Goal: Transaction & Acquisition: Purchase product/service

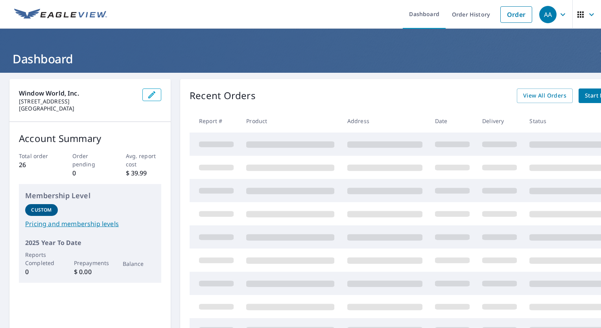
scroll to position [0, 51]
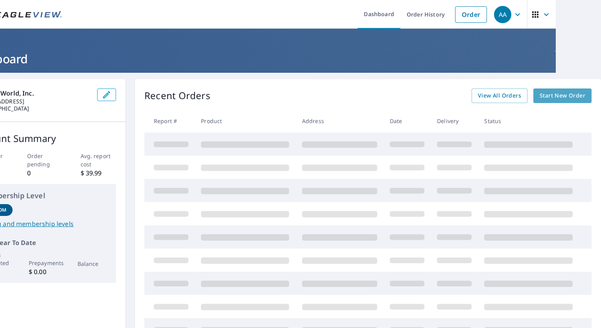
click at [550, 92] on span "Start New Order" at bounding box center [562, 96] width 46 height 10
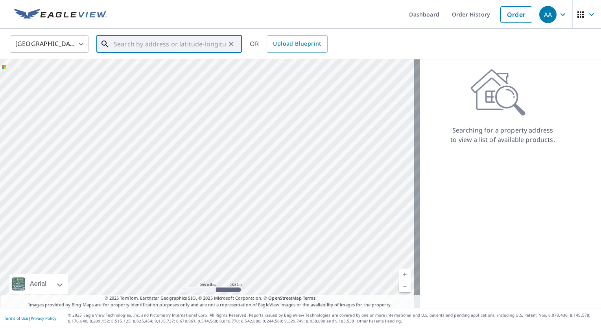
click at [130, 48] on input "text" at bounding box center [170, 44] width 112 height 22
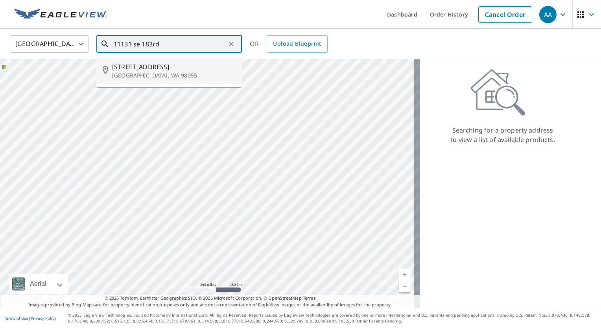
click at [142, 68] on span "[STREET_ADDRESS]" at bounding box center [173, 66] width 123 height 9
type input "[STREET_ADDRESS]"
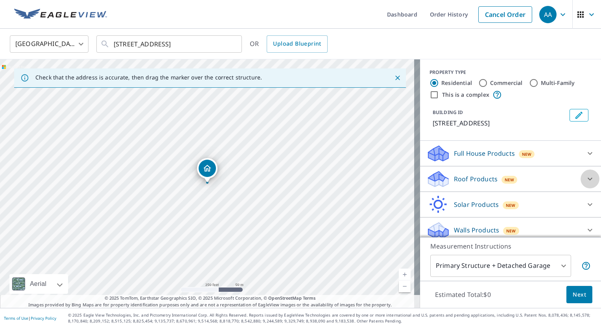
click at [580, 183] on div at bounding box center [589, 178] width 19 height 19
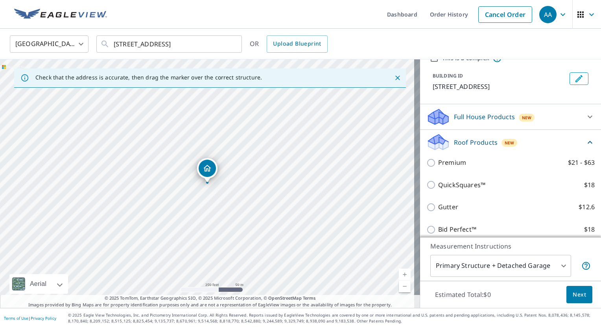
scroll to position [79, 0]
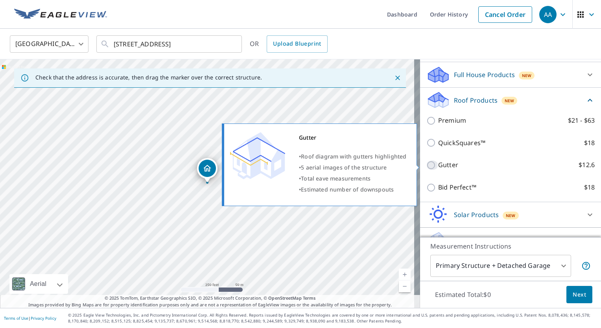
click at [426, 164] on input "Gutter $12.6" at bounding box center [432, 164] width 12 height 9
checkbox input "true"
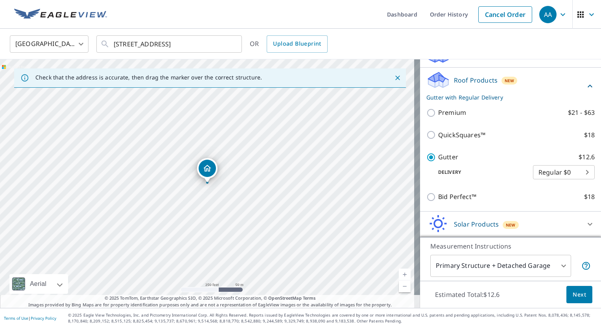
scroll to position [118, 0]
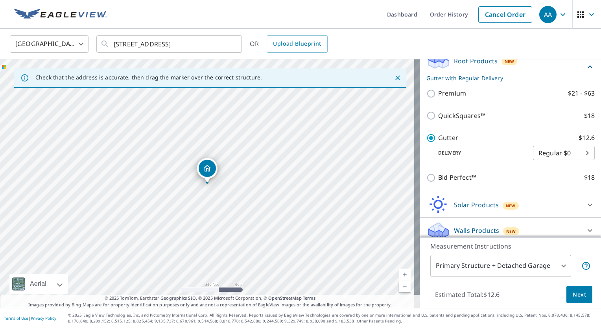
click at [577, 295] on span "Next" at bounding box center [578, 295] width 13 height 10
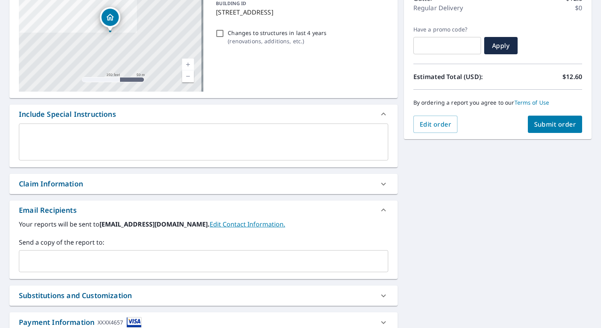
scroll to position [118, 0]
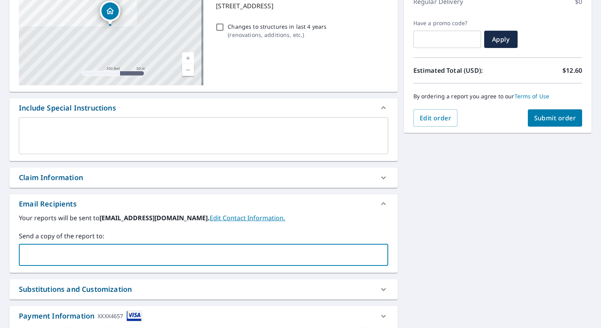
click at [77, 250] on input "text" at bounding box center [197, 254] width 350 height 15
type input "[EMAIL_ADDRESS][DOMAIN_NAME]"
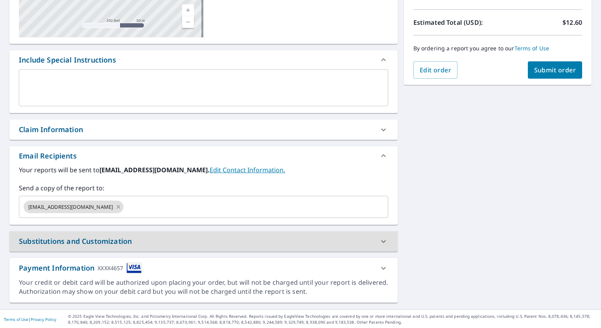
scroll to position [166, 0]
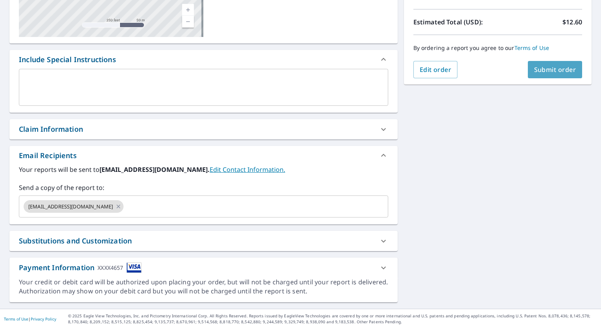
click at [543, 68] on span "Submit order" at bounding box center [555, 69] width 42 height 9
checkbox input "true"
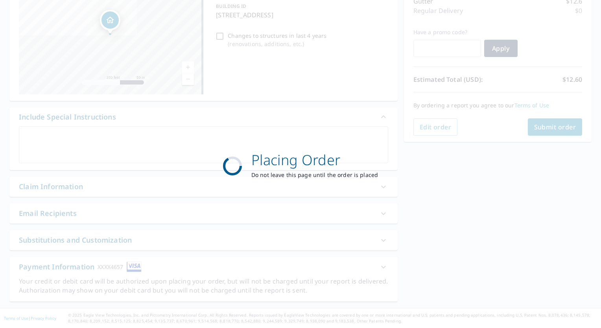
scroll to position [108, 0]
